Goal: Task Accomplishment & Management: Manage account settings

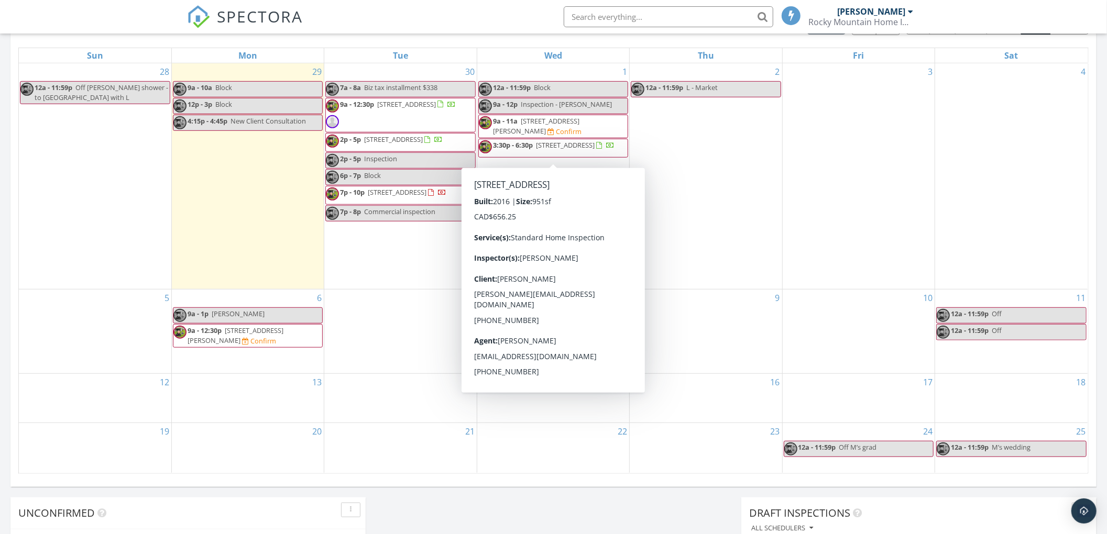
scroll to position [488, 0]
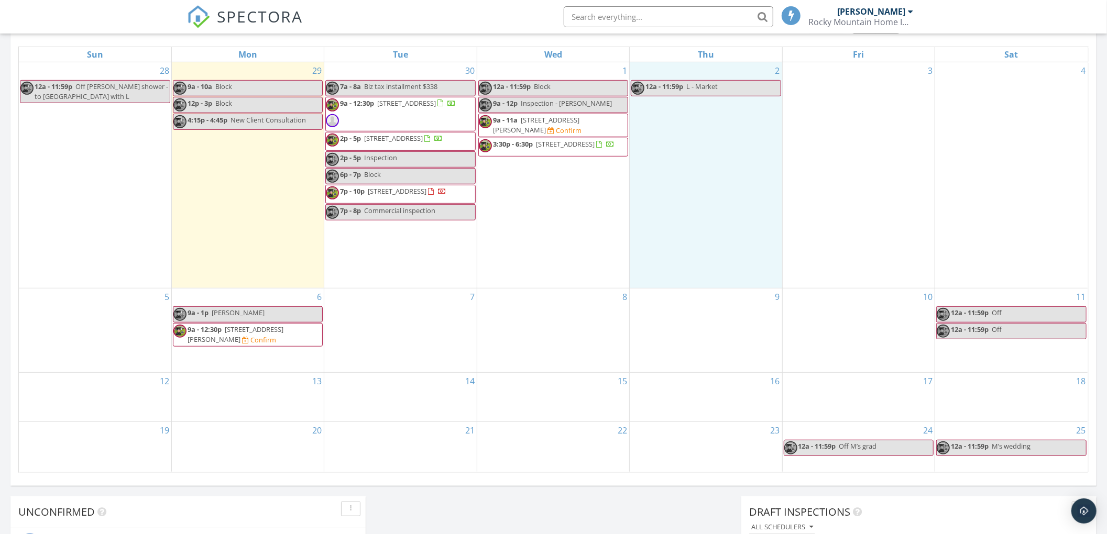
click at [712, 206] on div "2 12a - 11:59p L - Market" at bounding box center [706, 175] width 152 height 226
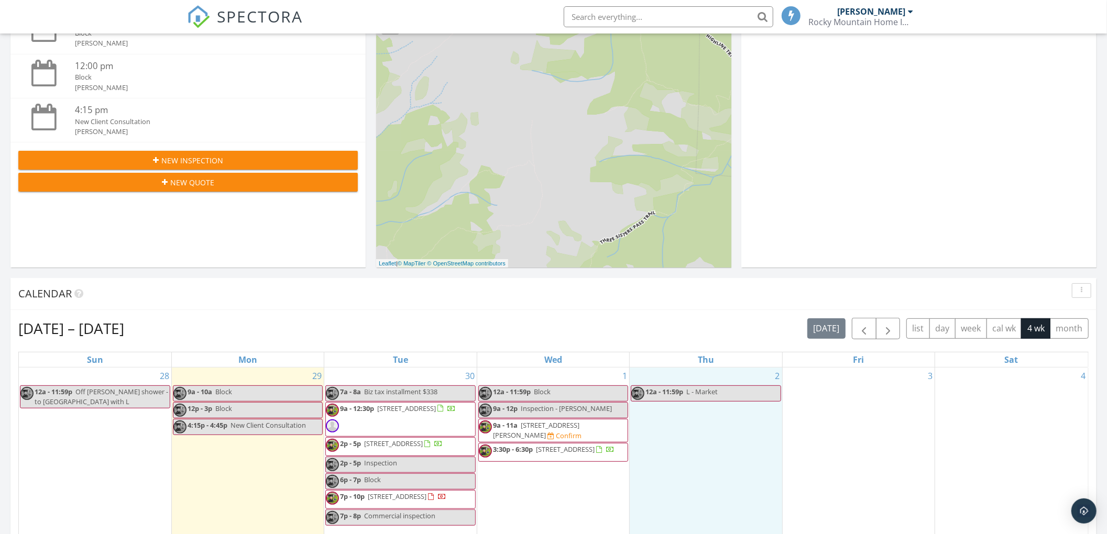
scroll to position [0, 0]
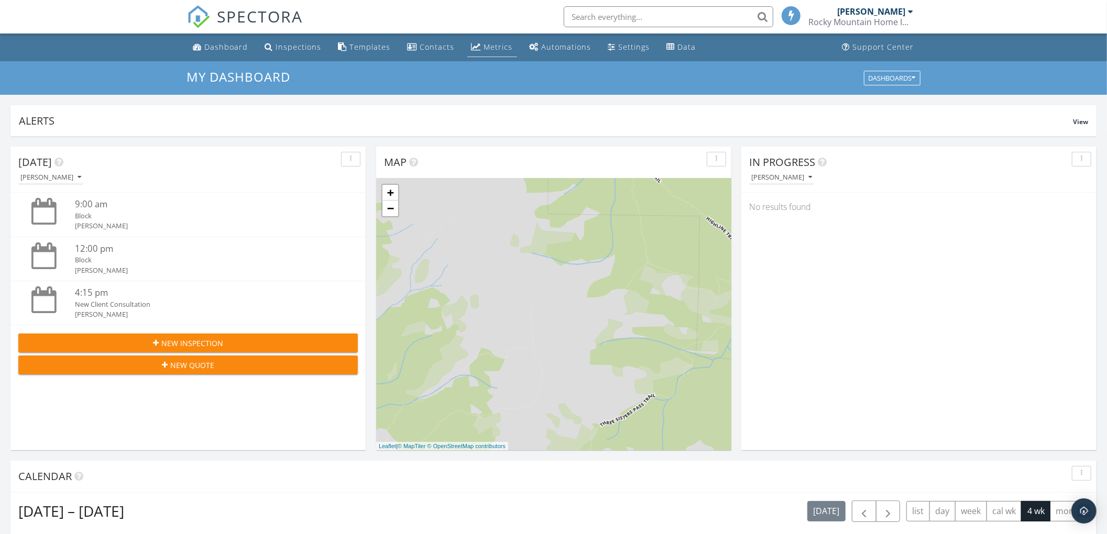
click at [485, 40] on link "Metrics" at bounding box center [492, 47] width 50 height 19
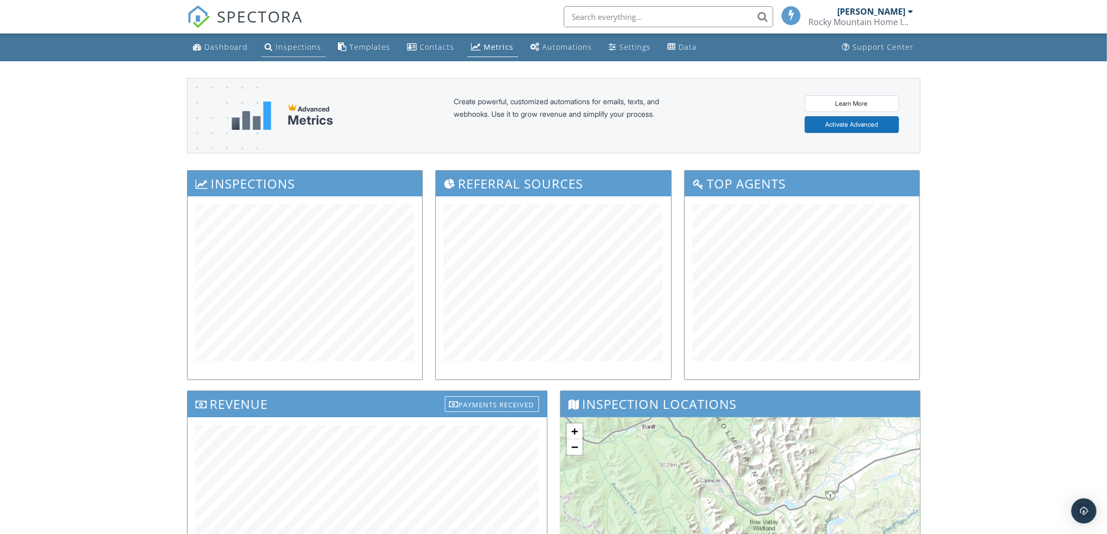
click at [292, 44] on div "Inspections" at bounding box center [299, 47] width 46 height 10
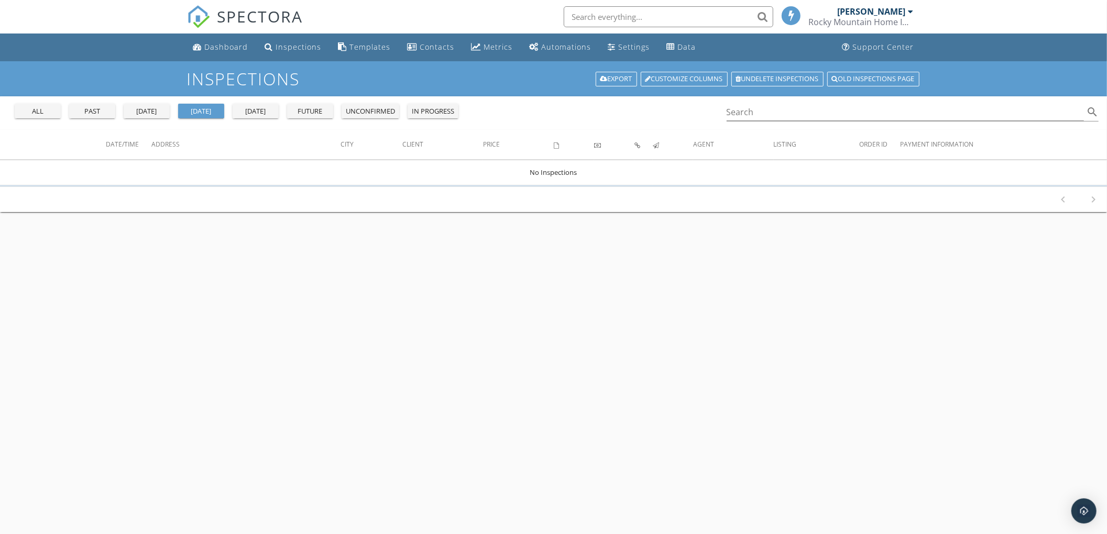
click at [864, 16] on div "[PERSON_NAME]" at bounding box center [872, 11] width 68 height 10
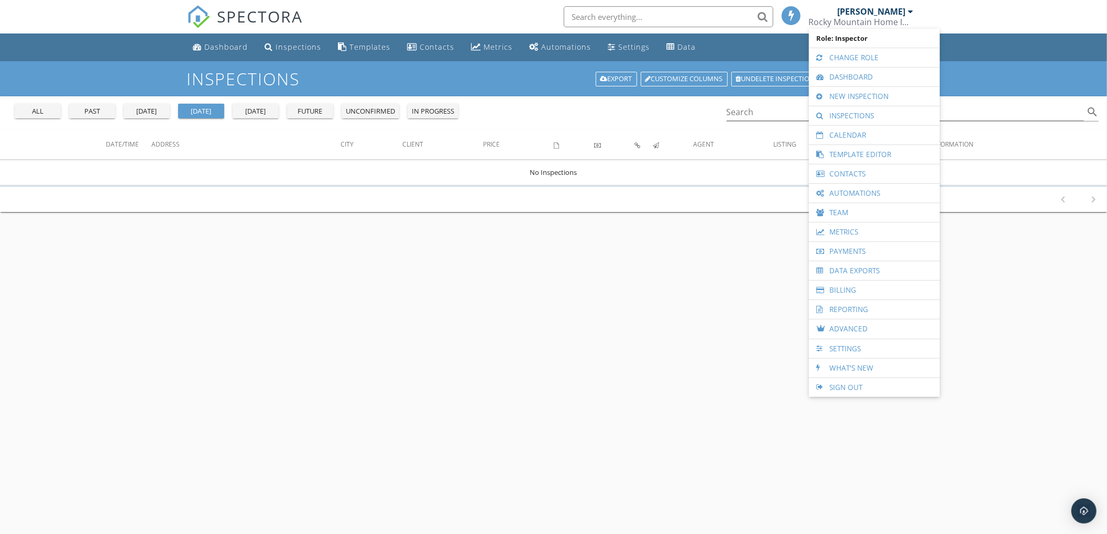
click at [728, 348] on div "Inspections Export Customize Columns Undelete inspections Old inspections page …" at bounding box center [553, 328] width 1107 height 534
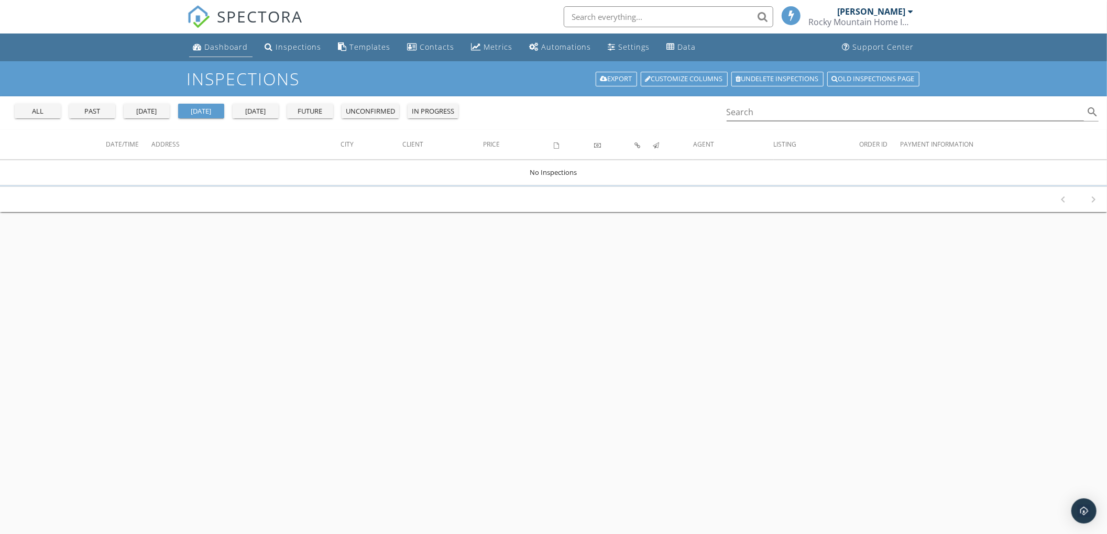
click at [221, 38] on link "Dashboard" at bounding box center [220, 47] width 63 height 19
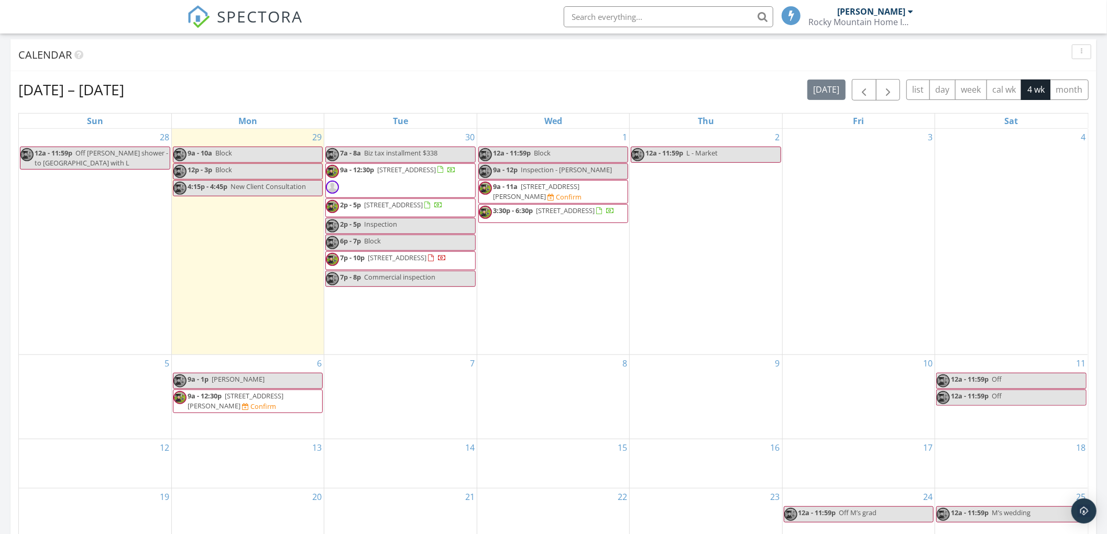
scroll to position [424, 0]
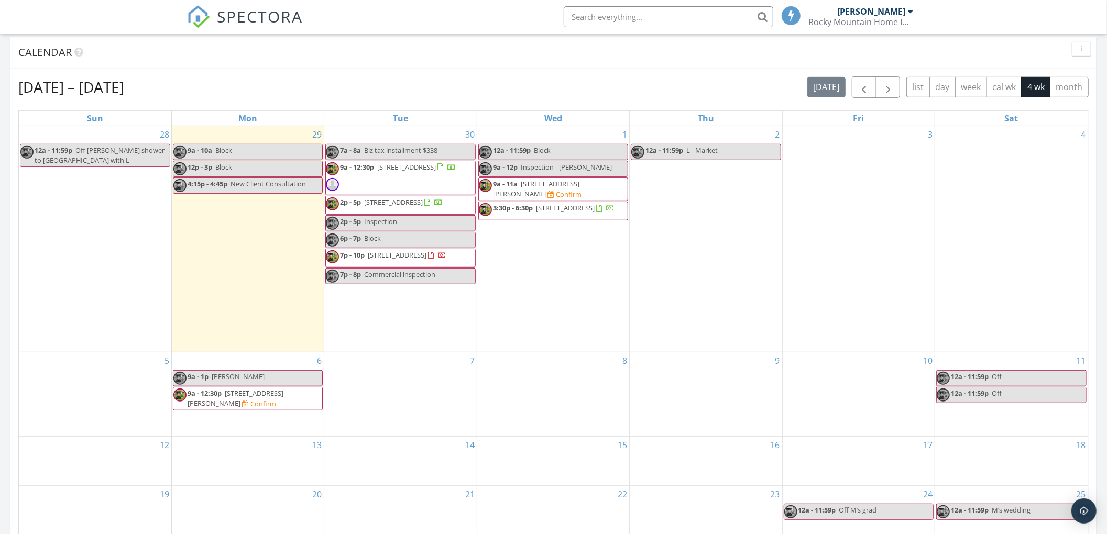
drag, startPoint x: 541, startPoint y: 179, endPoint x: 541, endPoint y: 170, distance: 8.4
click at [541, 170] on span "Inspection - [PERSON_NAME]" at bounding box center [566, 166] width 91 height 9
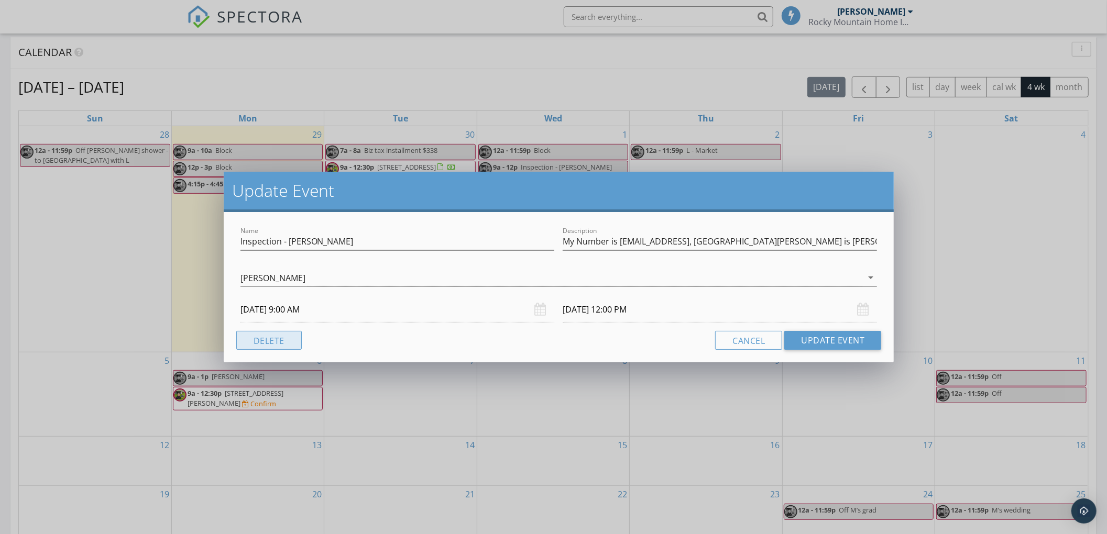
click at [285, 343] on button "Delete" at bounding box center [268, 340] width 65 height 19
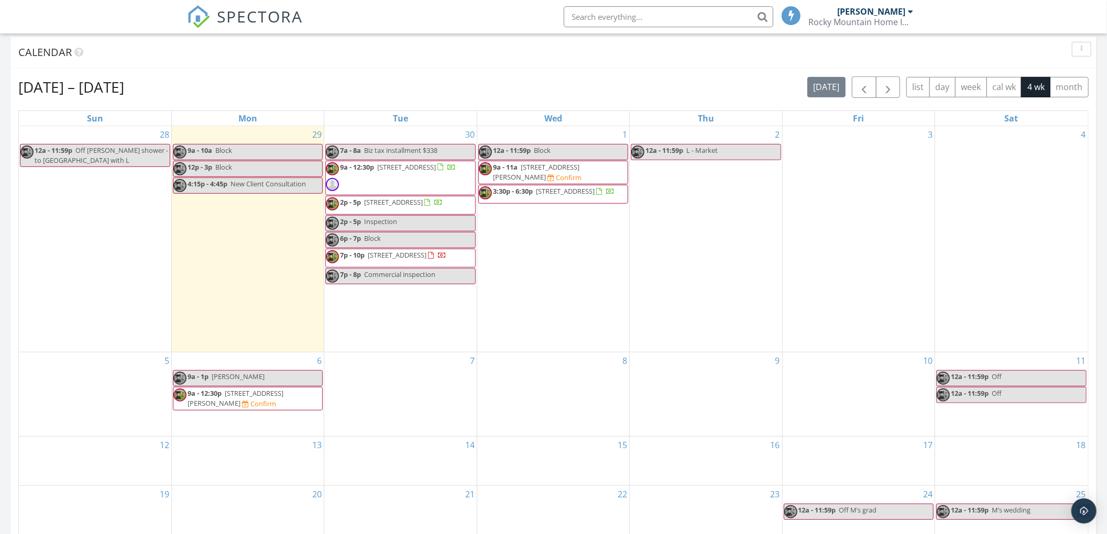
click at [560, 151] on link "12a - 11:59p Block" at bounding box center [553, 152] width 150 height 16
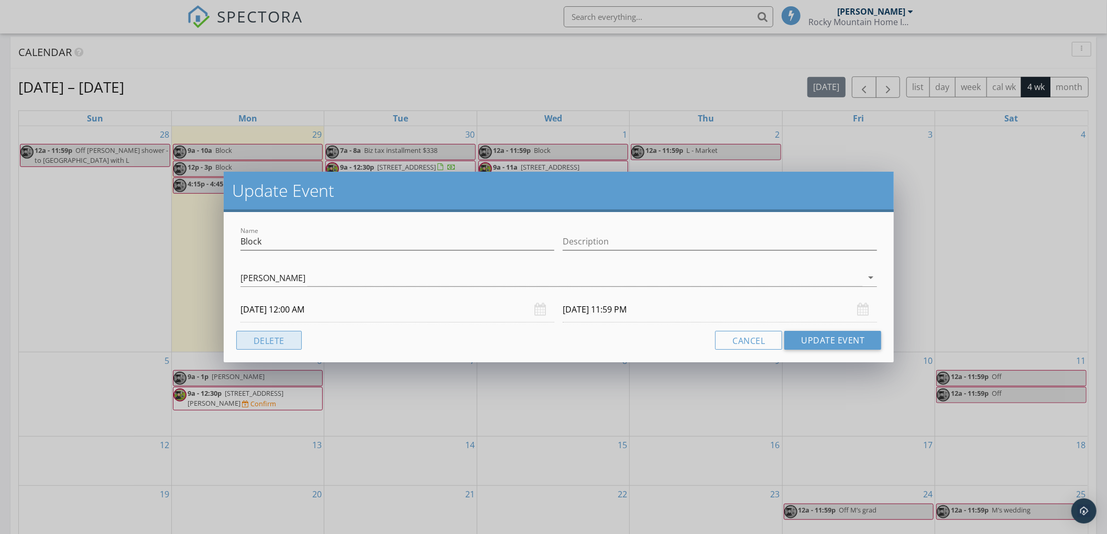
click at [284, 349] on button "Delete" at bounding box center [268, 340] width 65 height 19
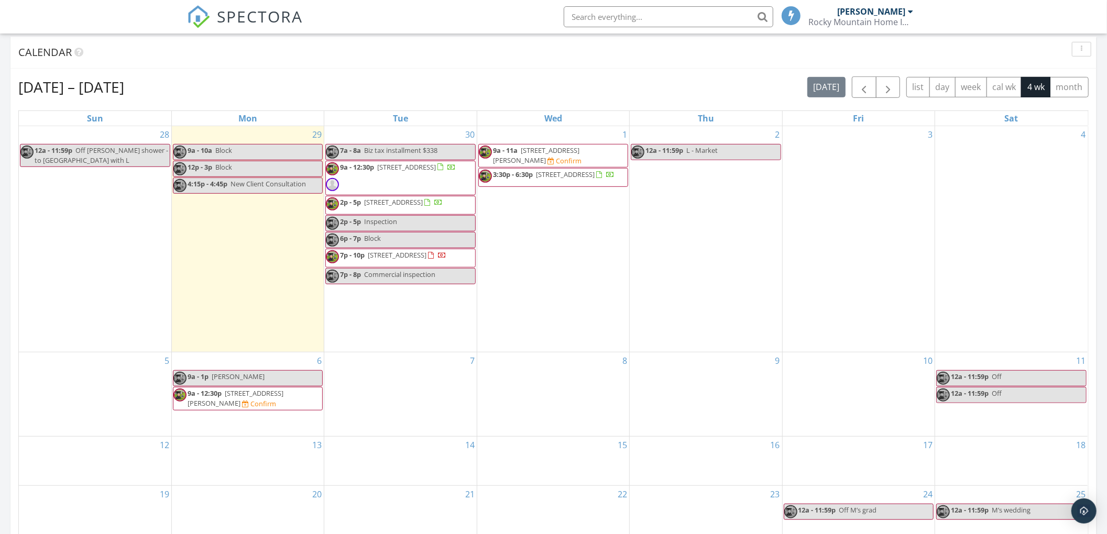
click at [438, 227] on link "2p - 5p Inspection" at bounding box center [400, 223] width 150 height 16
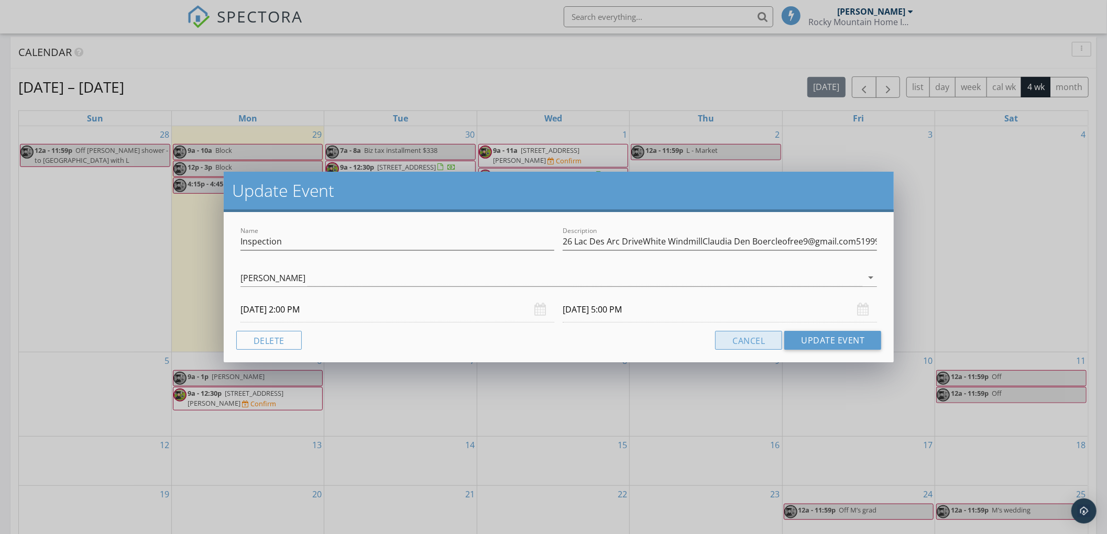
click at [743, 331] on button "Cancel" at bounding box center [748, 340] width 67 height 19
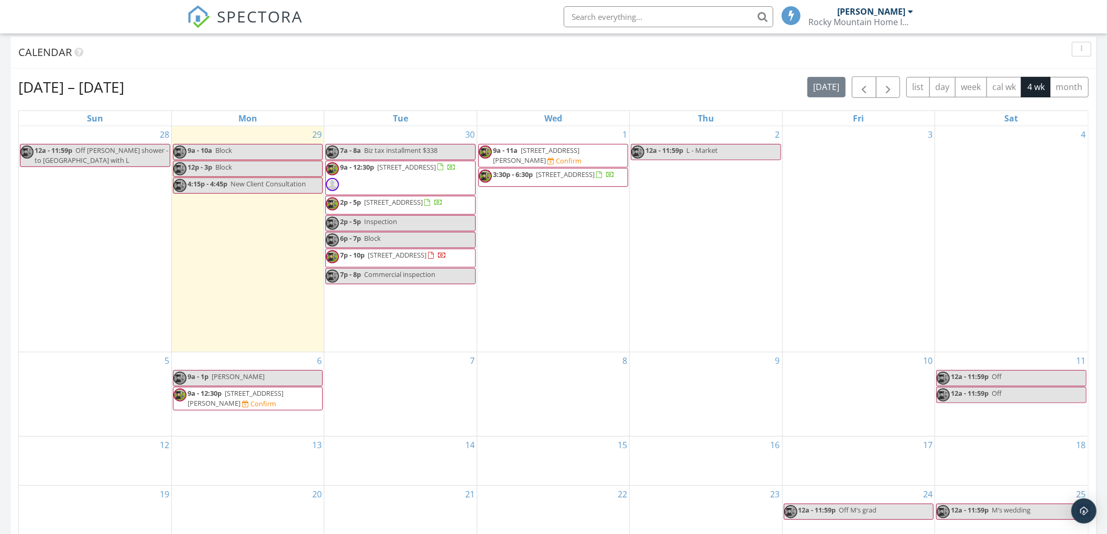
click at [443, 284] on link "7p - 8p Commercial inspection" at bounding box center [400, 276] width 150 height 16
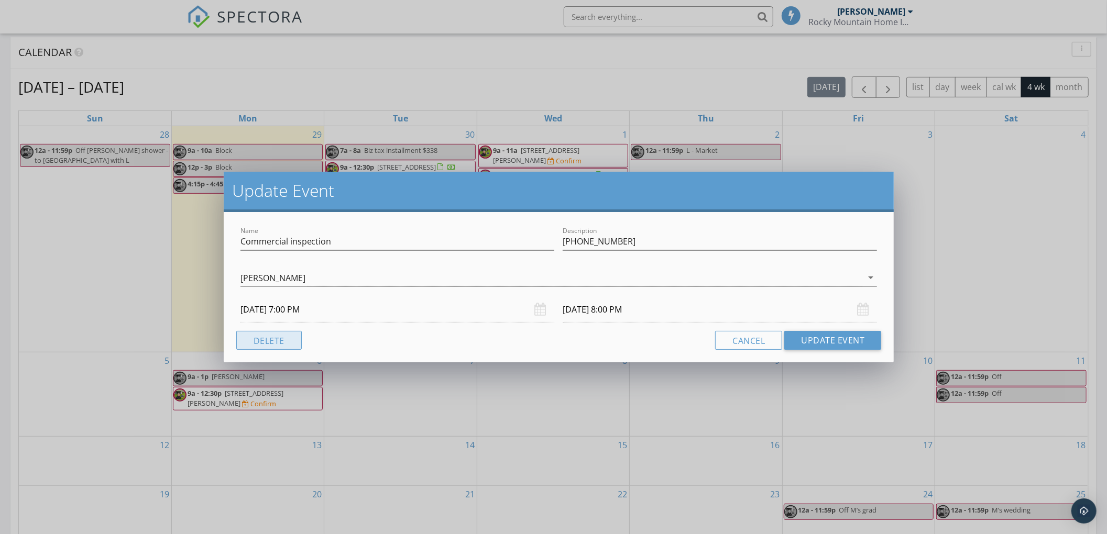
drag, startPoint x: 287, startPoint y: 341, endPoint x: 430, endPoint y: 344, distance: 142.6
click at [430, 344] on div "Delete Cancel Update Event" at bounding box center [558, 340] width 645 height 19
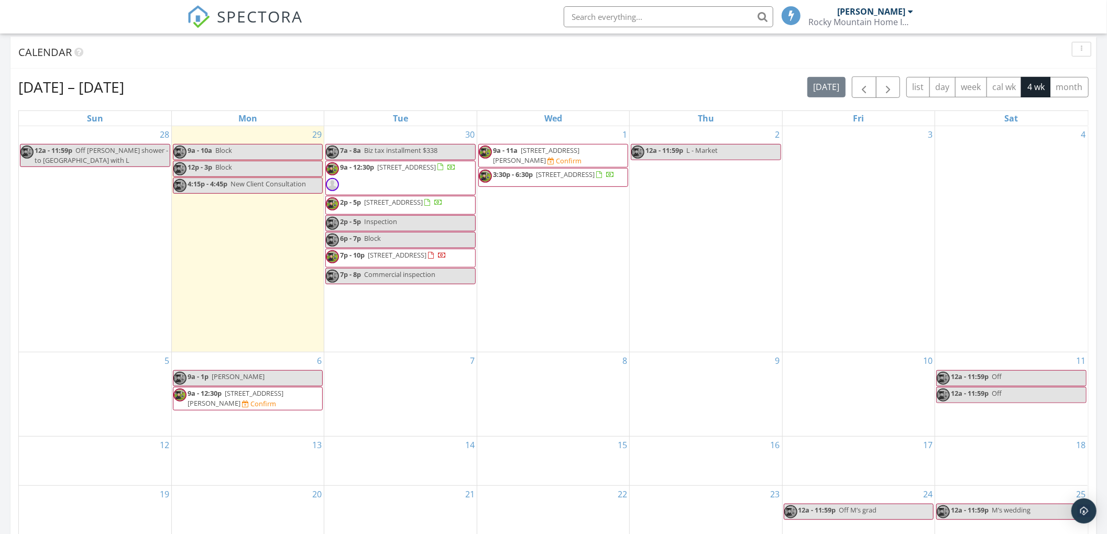
click at [194, 294] on div at bounding box center [553, 267] width 1107 height 534
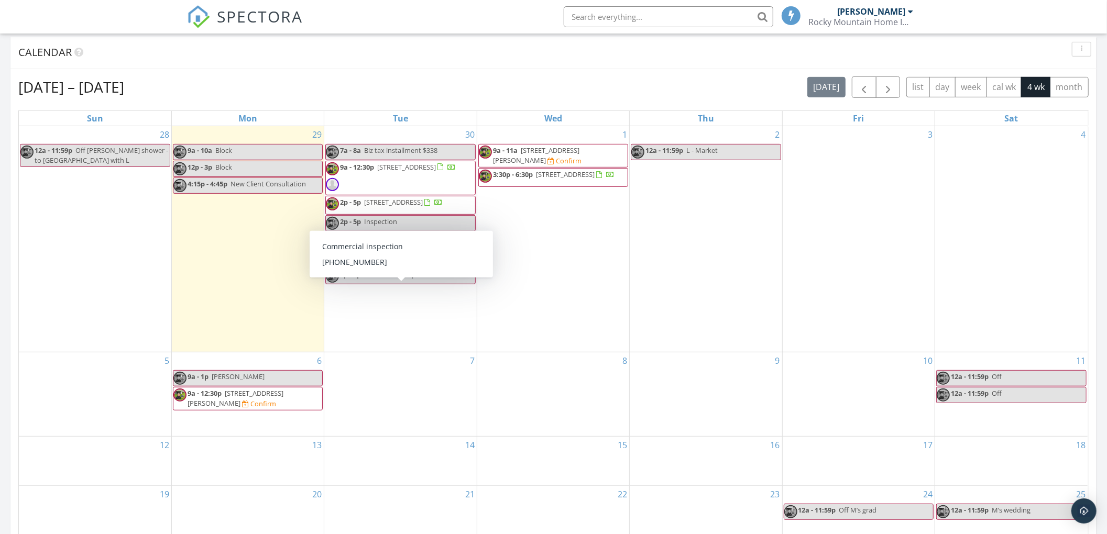
click at [357, 284] on link "7p - 8p Commercial inspection" at bounding box center [400, 276] width 150 height 16
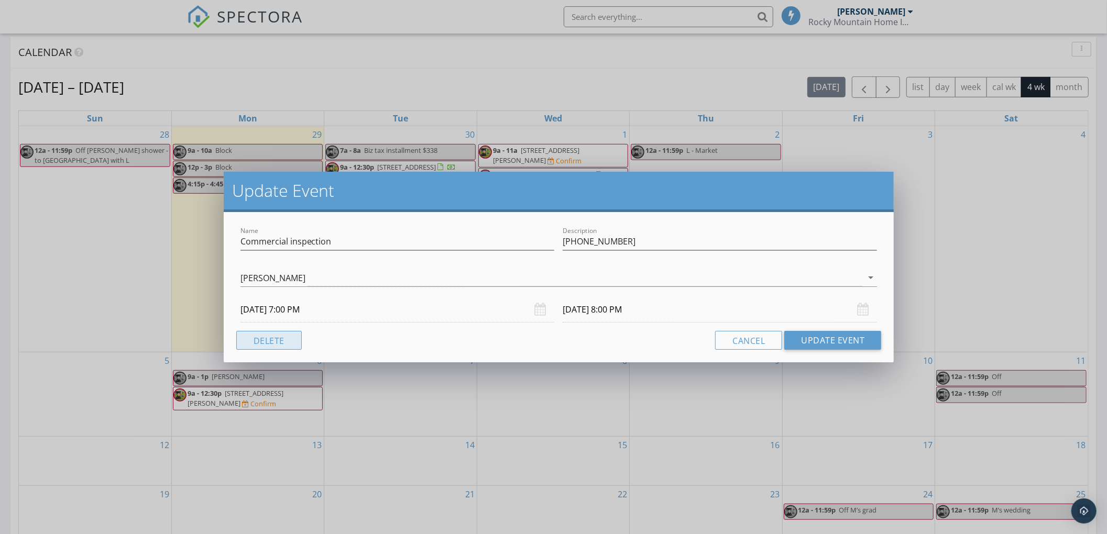
click at [275, 342] on button "Delete" at bounding box center [268, 340] width 65 height 19
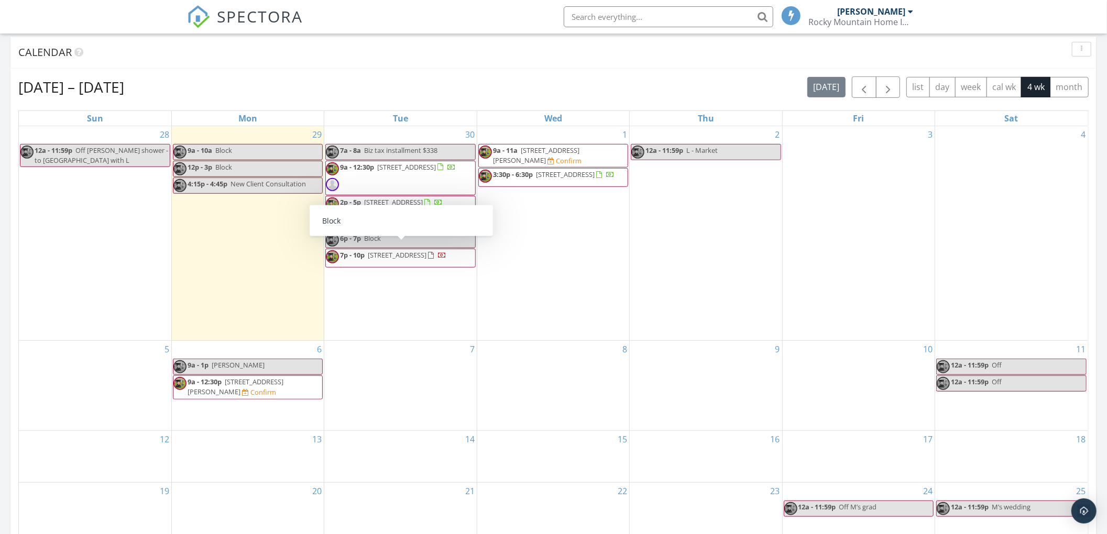
click at [381, 243] on span "Block" at bounding box center [372, 238] width 17 height 9
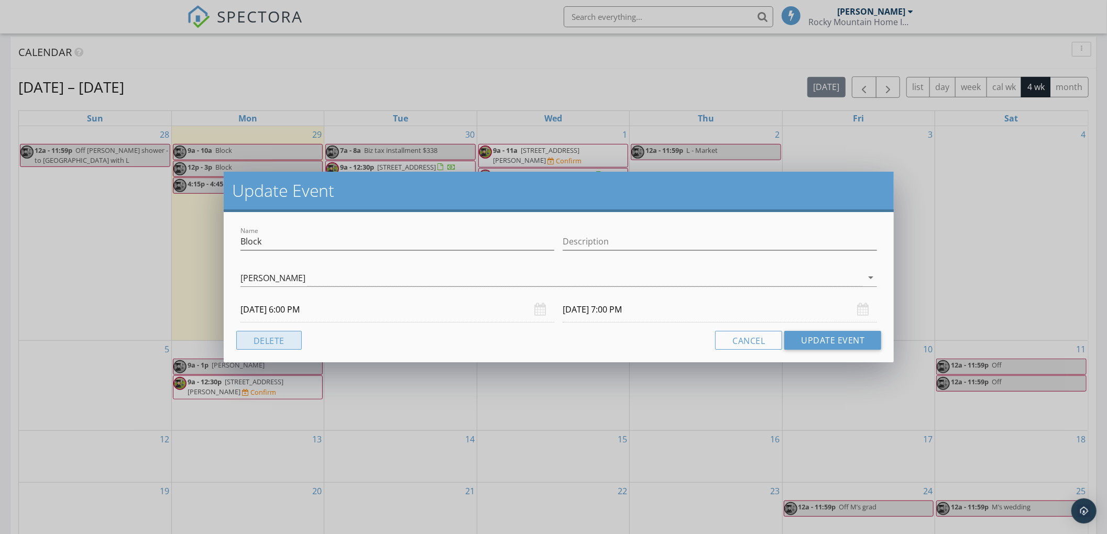
click at [292, 340] on button "Delete" at bounding box center [268, 340] width 65 height 19
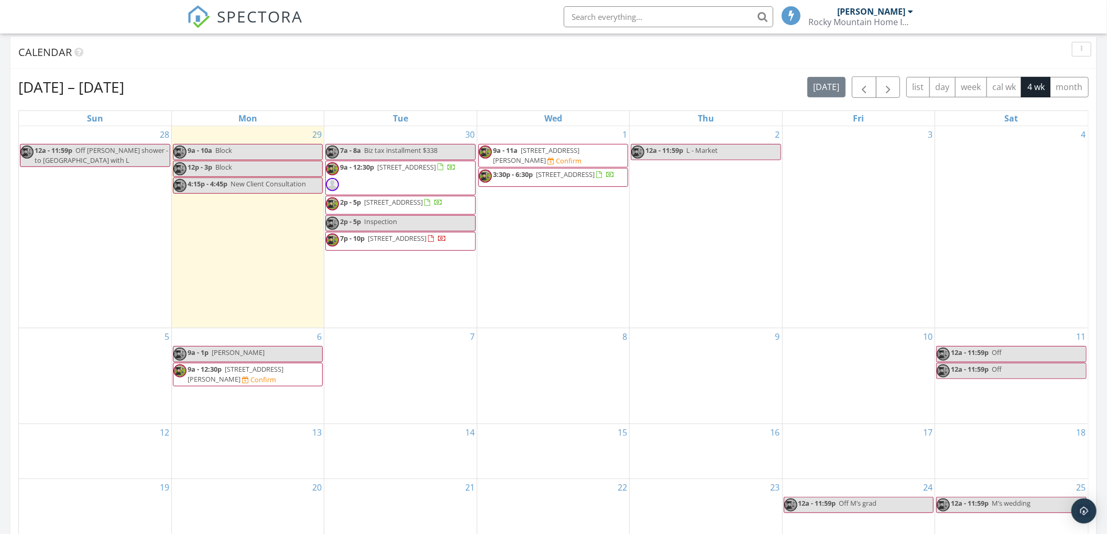
click at [356, 227] on div "2p - 5p Inspection" at bounding box center [361, 222] width 71 height 10
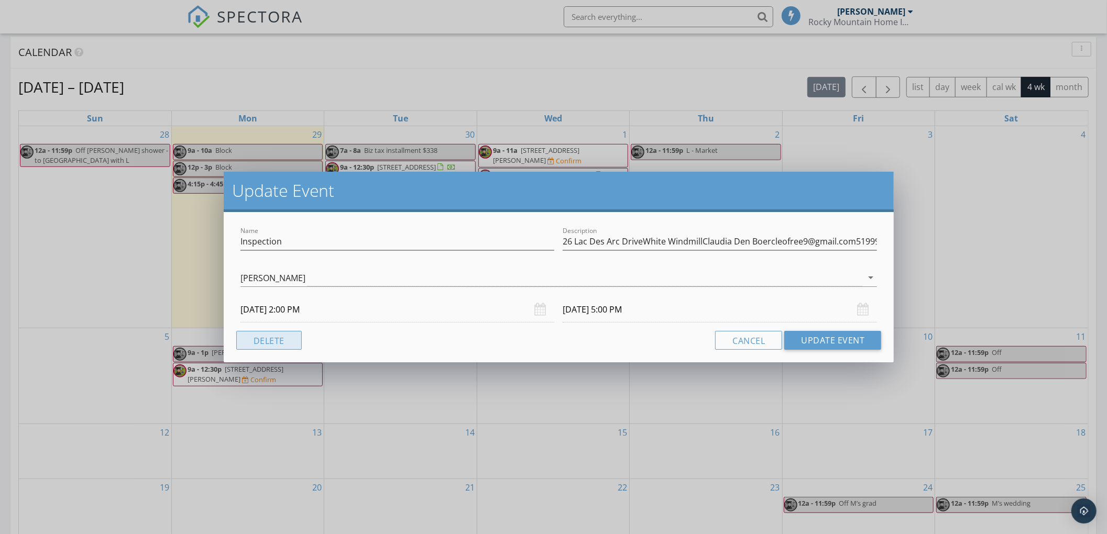
click at [282, 342] on button "Delete" at bounding box center [268, 340] width 65 height 19
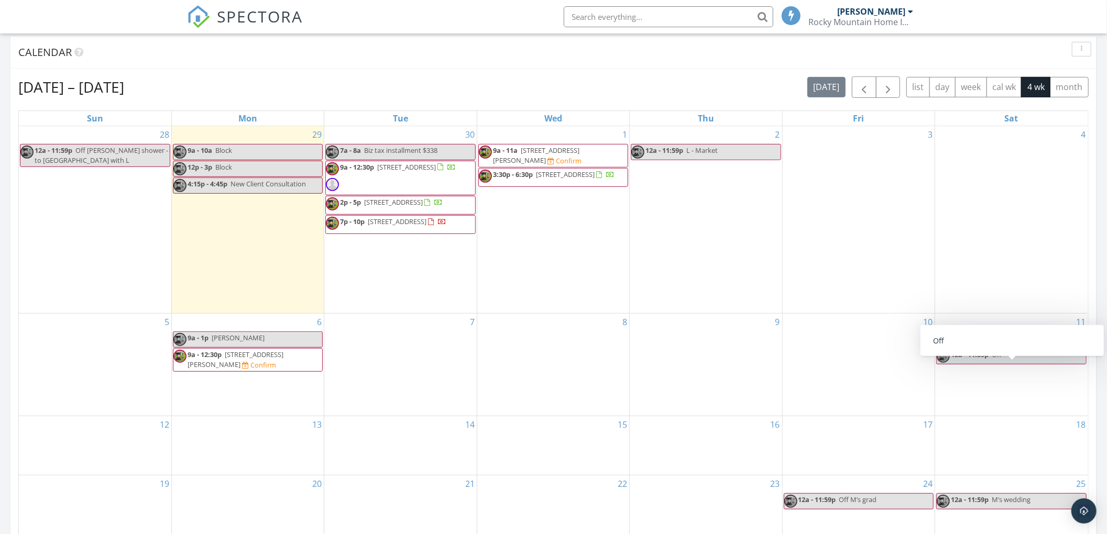
click at [1029, 365] on link "12a - 11:59p Off" at bounding box center [1011, 356] width 150 height 16
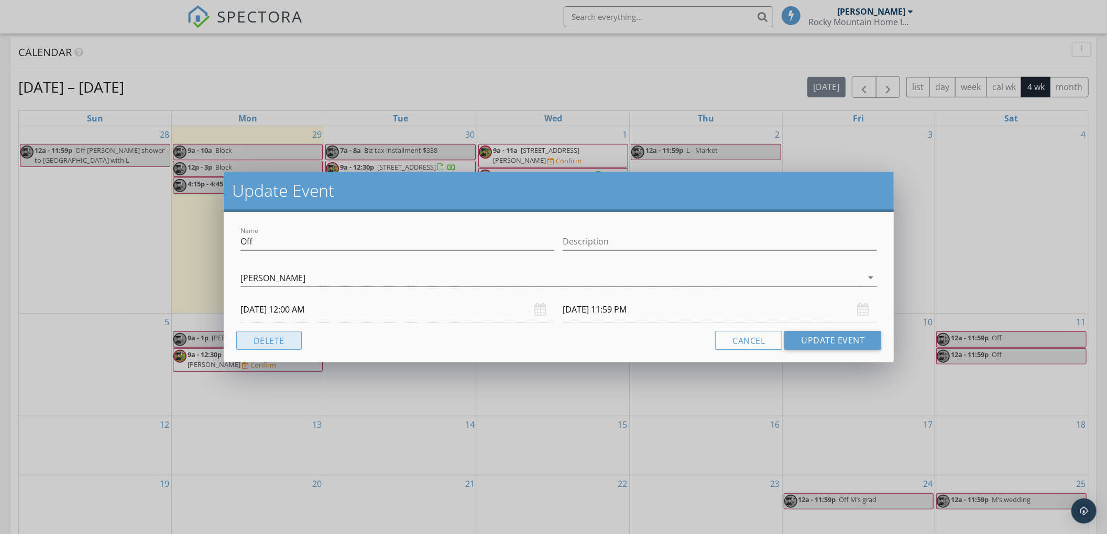
click at [279, 334] on button "Delete" at bounding box center [268, 340] width 65 height 19
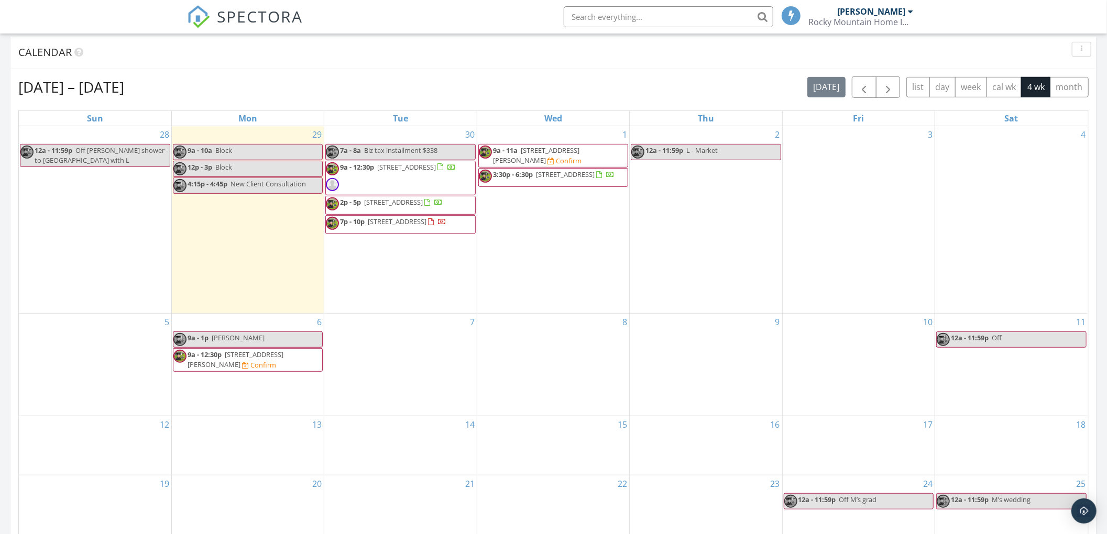
scroll to position [559, 0]
